Goal: Task Accomplishment & Management: Manage account settings

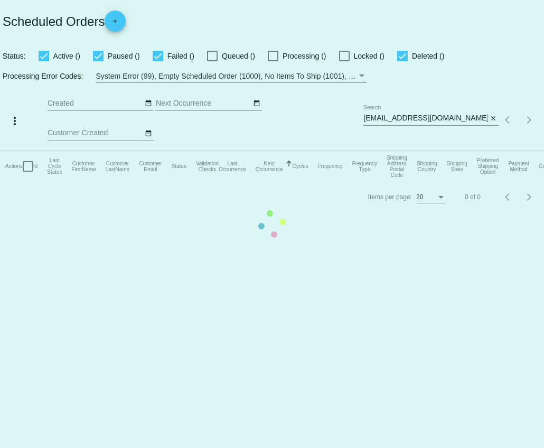
click at [454, 151] on mat-table "Actions Id Last Cycle Status Customer FirstName Customer LastName Customer Emai…" at bounding box center [272, 167] width 544 height 32
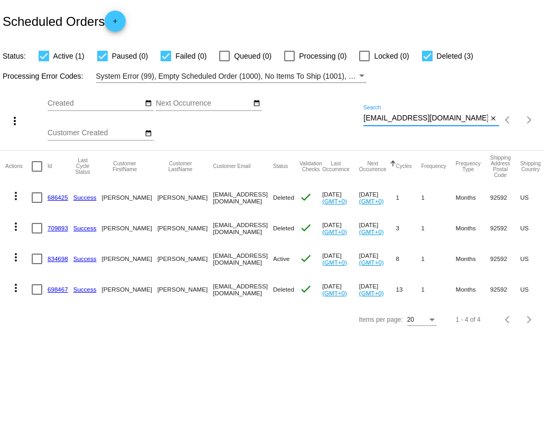
drag, startPoint x: 451, startPoint y: 121, endPoint x: 353, endPoint y: 126, distance: 98.3
click at [353, 127] on div "more_vert Sep Jan Feb Mar [DATE]" at bounding box center [272, 116] width 544 height 67
drag, startPoint x: 447, startPoint y: 120, endPoint x: 347, endPoint y: 120, distance: 99.8
click at [347, 120] on div "more_vert Sep Jan Feb Mar [DATE]" at bounding box center [272, 116] width 544 height 67
paste input "[EMAIL_ADDRESS]"
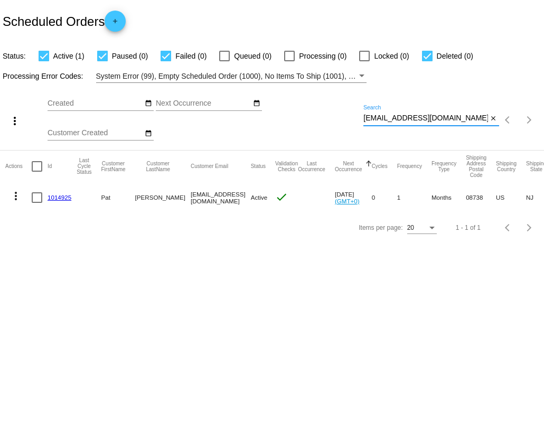
type input "[EMAIL_ADDRESS][DOMAIN_NAME]"
click at [61, 200] on link "1014925" at bounding box center [60, 197] width 24 height 7
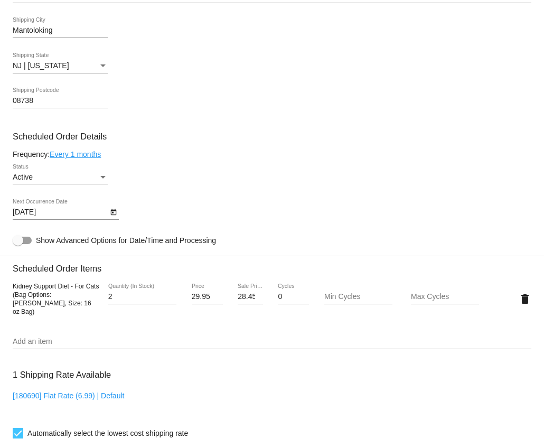
scroll to position [410, 0]
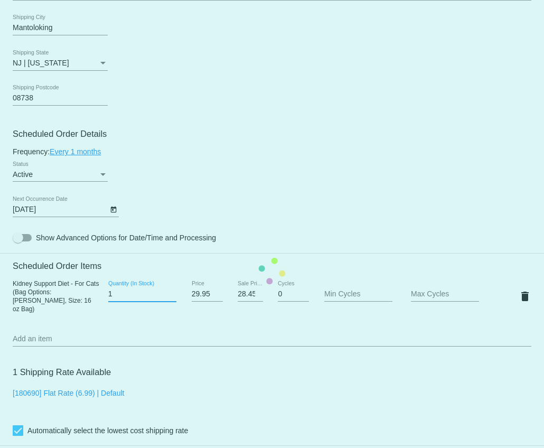
type input "1"
click at [172, 298] on input "1" at bounding box center [142, 294] width 68 height 8
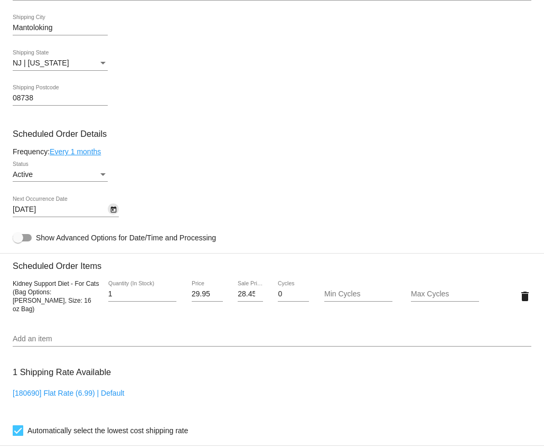
click at [112, 213] on icon "Open calendar" at bounding box center [113, 209] width 6 height 6
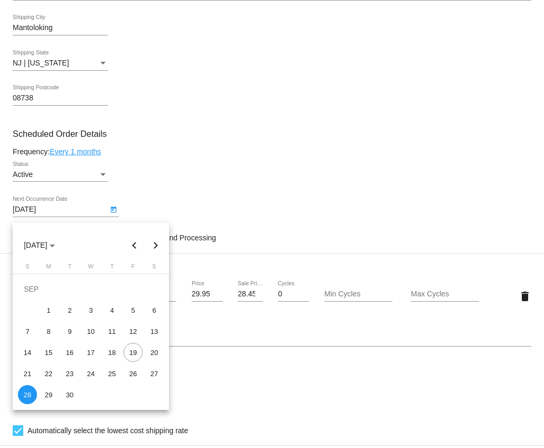
click at [156, 245] on button "Next month" at bounding box center [155, 244] width 21 height 21
click at [69, 374] on div "28" at bounding box center [69, 373] width 19 height 19
type input "[DATE]"
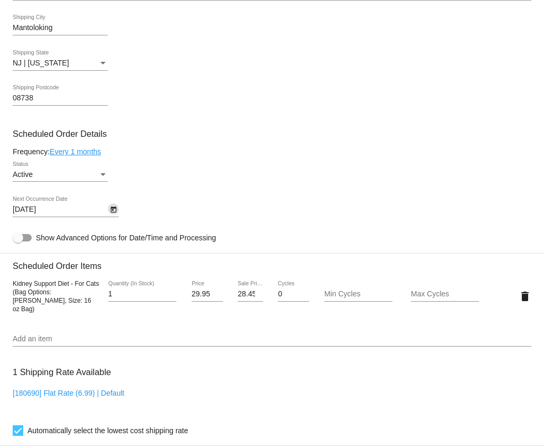
scroll to position [768, 0]
